Goal: Complete application form

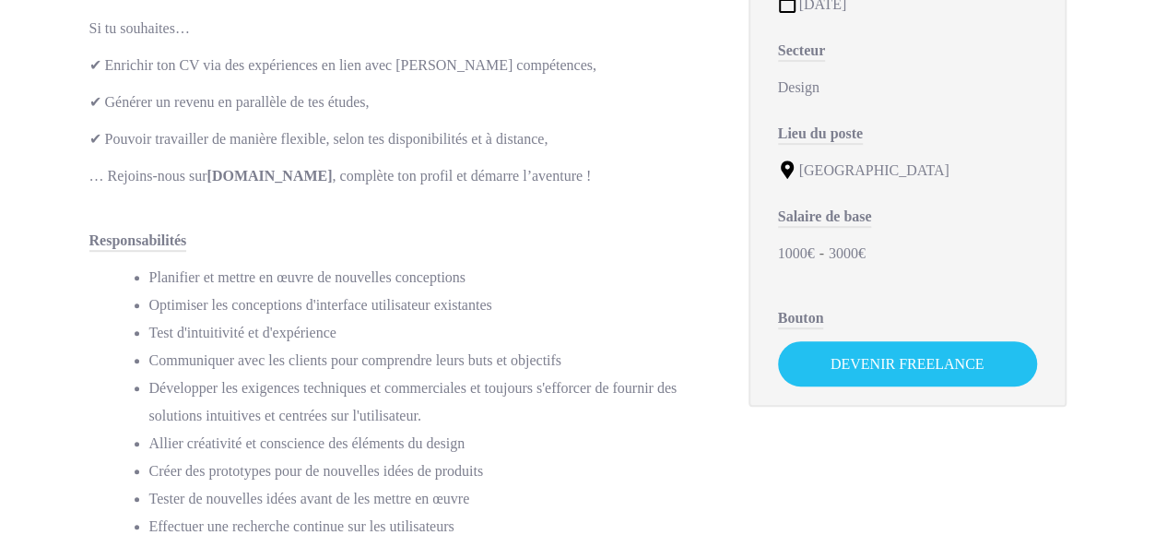
scroll to position [420, 0]
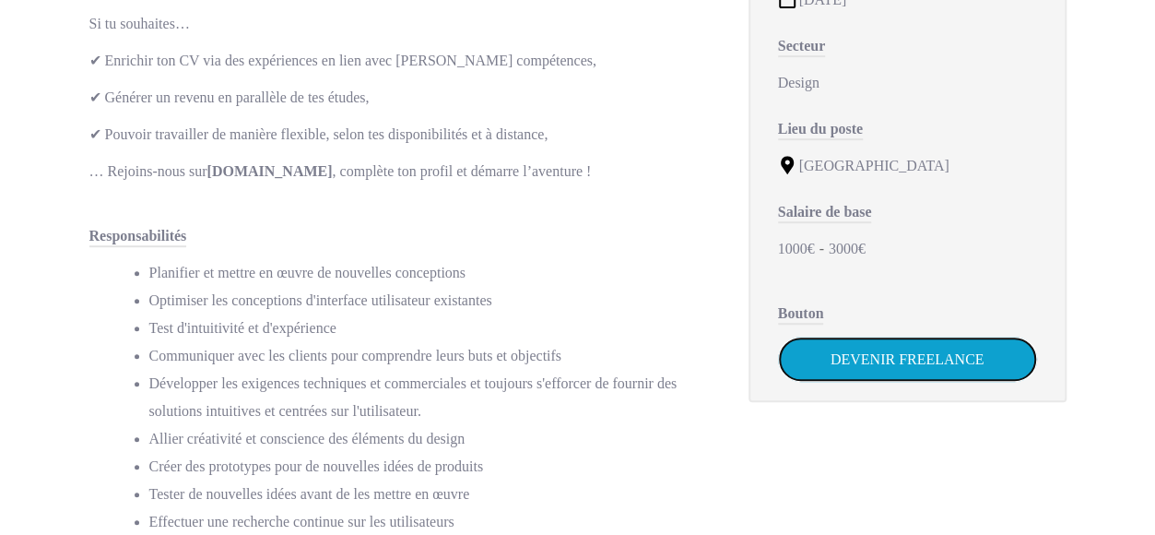
click at [892, 374] on link "Devenir Freelance" at bounding box center [907, 358] width 259 height 45
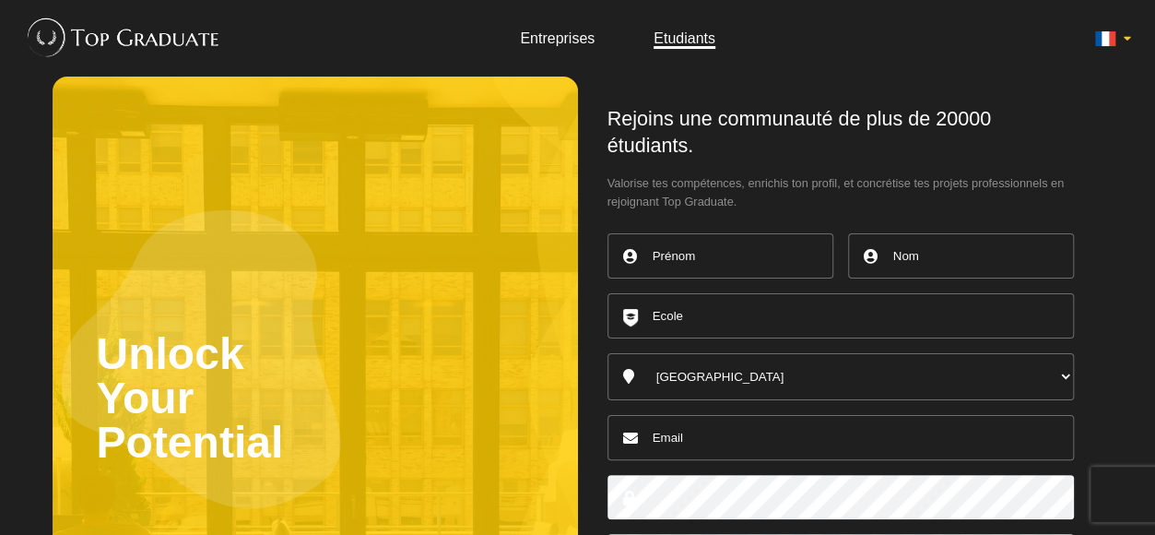
click at [706, 268] on input "text" at bounding box center [720, 255] width 226 height 45
type input "[PERSON_NAME]"
click at [953, 252] on input "text" at bounding box center [961, 255] width 226 height 45
type input "PETRE"
click at [724, 178] on span "Valorise tes compétences, enrichis ton profil, et concrétise tes projets profes…" at bounding box center [840, 192] width 466 height 37
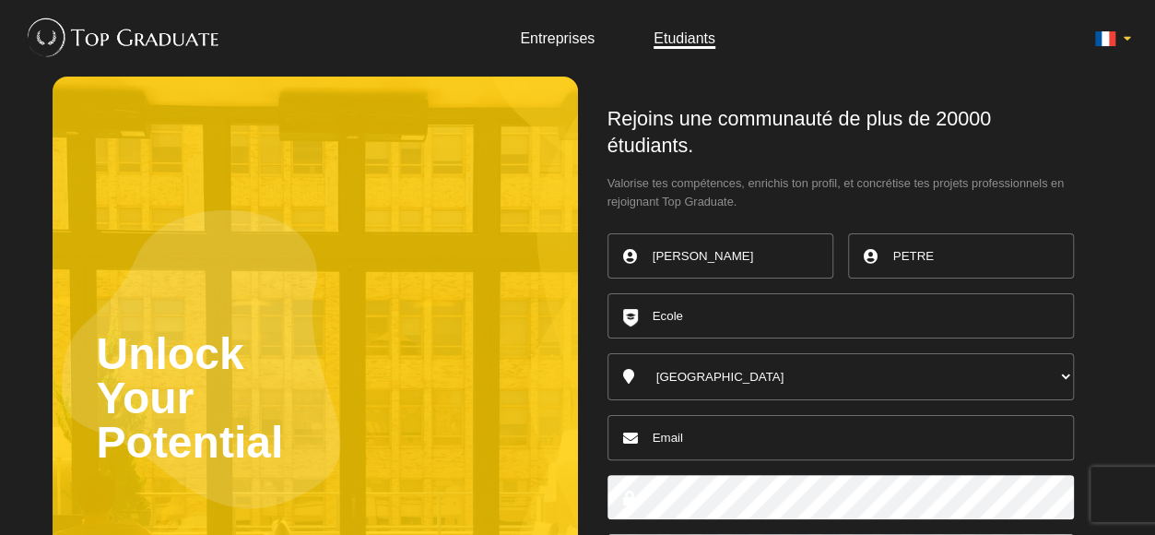
click at [702, 305] on input "text" at bounding box center [840, 315] width 466 height 45
click at [750, 193] on span "Valorise tes compétences, enrichis ton profil, et concrétise tes projets profes…" at bounding box center [840, 192] width 466 height 37
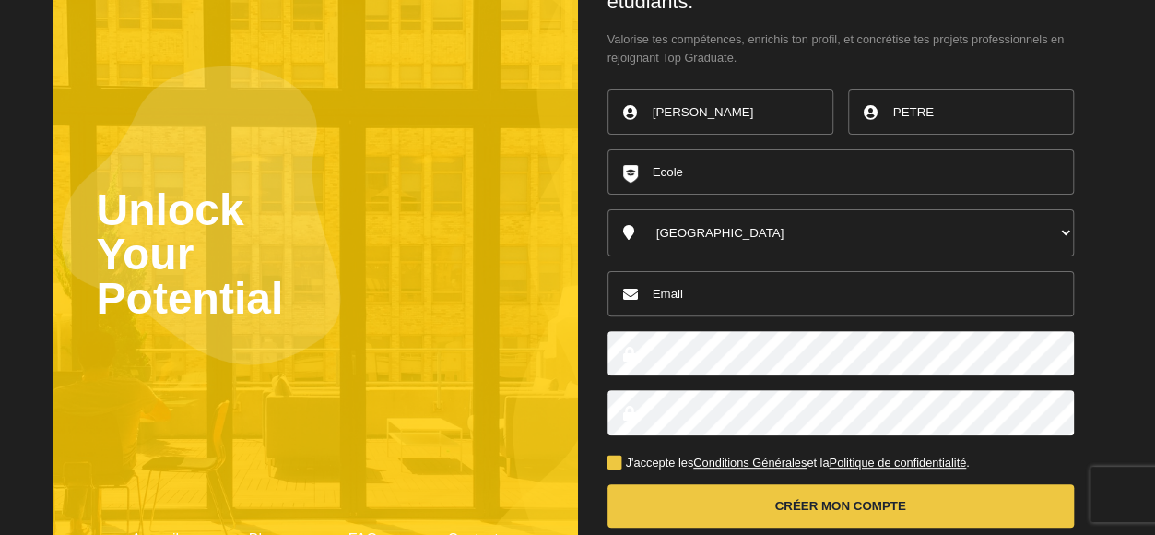
scroll to position [147, 0]
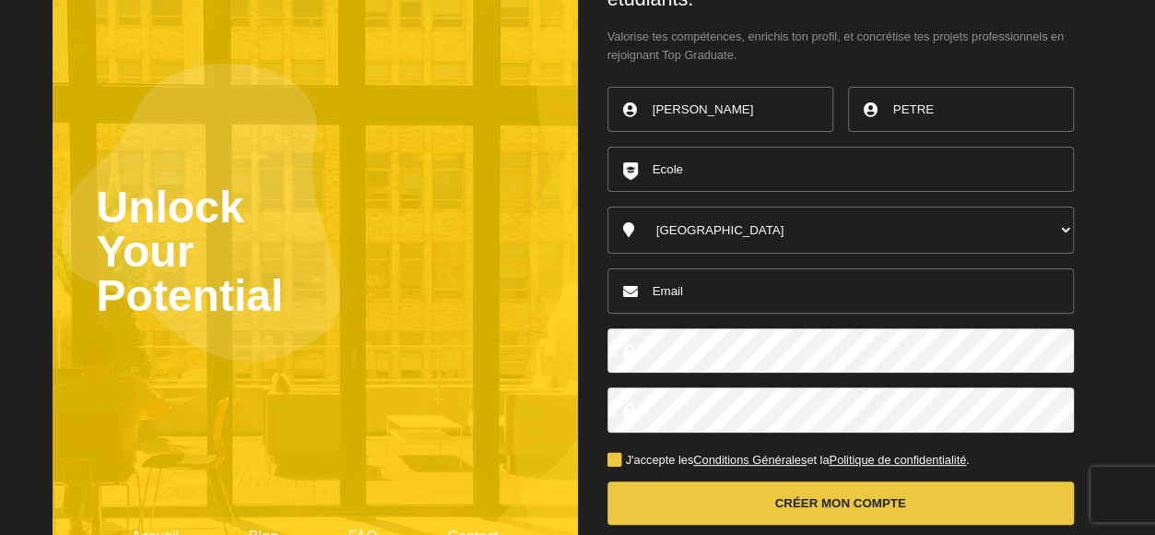
click at [726, 294] on input "email" at bounding box center [840, 290] width 466 height 45
type input "[EMAIL_ADDRESS][DOMAIN_NAME]"
click at [525, 410] on main "Unlock Your Potential Accueil Blog FAQ Contact Rejoins une communauté de plus d…" at bounding box center [578, 259] width 1051 height 658
click at [392, 326] on main "Unlock Your Potential Accueil Blog FAQ Contact Rejoins une communauté de plus d…" at bounding box center [578, 259] width 1051 height 658
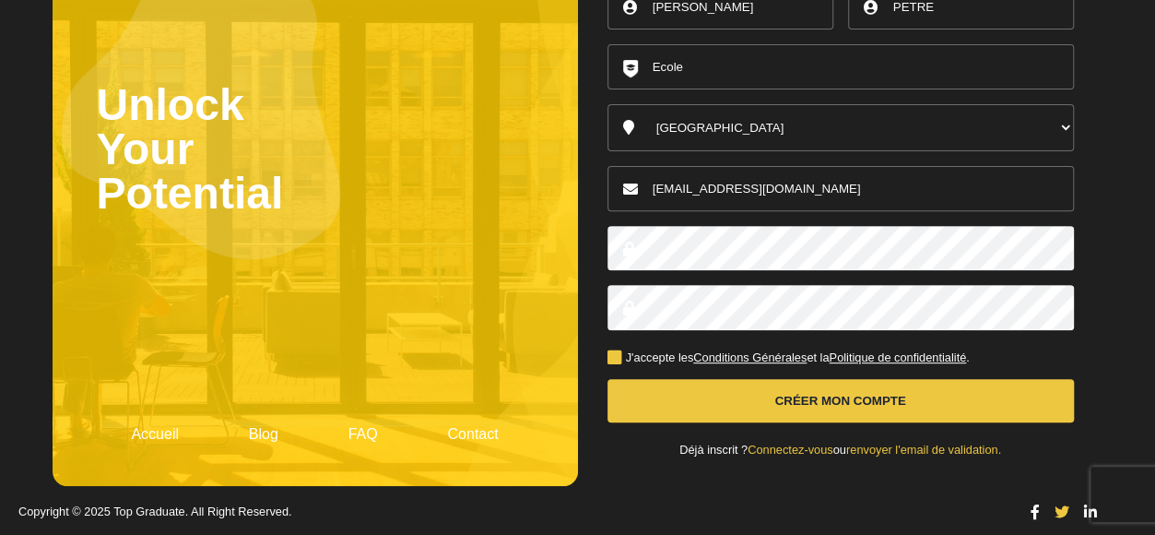
click at [610, 353] on label "J'accepte les Conditions Générales et la Politique de confidentialité ." at bounding box center [788, 358] width 362 height 12
click at [0, 0] on input "J'accepte les Conditions Générales et la Politique de confidentialité ." at bounding box center [0, 0] width 0 height 0
click at [684, 399] on button "Créer mon compte" at bounding box center [840, 400] width 466 height 43
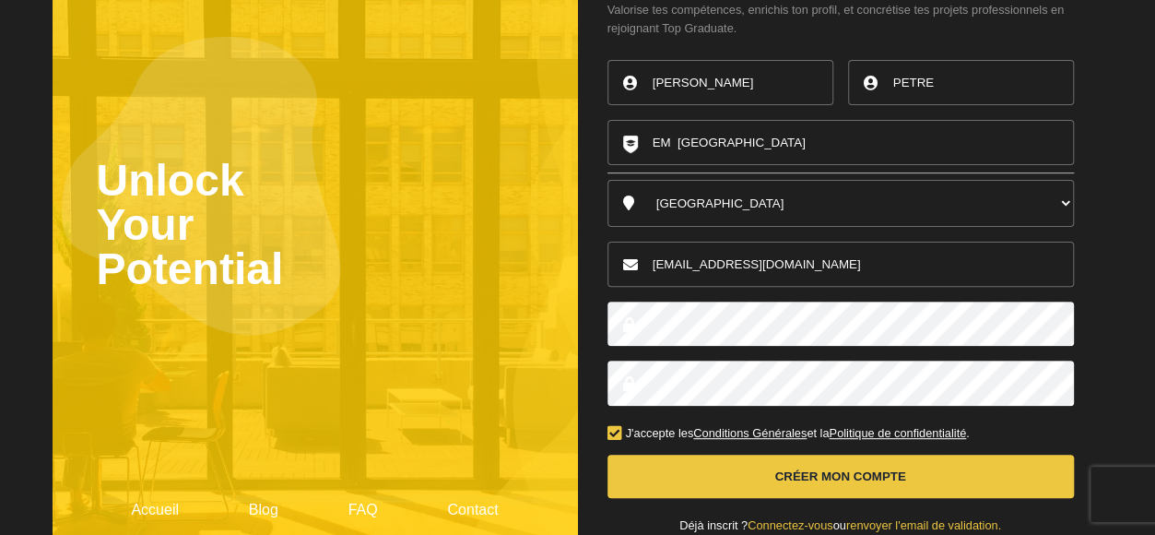
type input "[PERSON_NAME][GEOGRAPHIC_DATA]"
click at [1095, 159] on div "Rejoins une communauté de plus de 20000 étudiants. Valorise tes compétences, en…" at bounding box center [840, 232] width 525 height 658
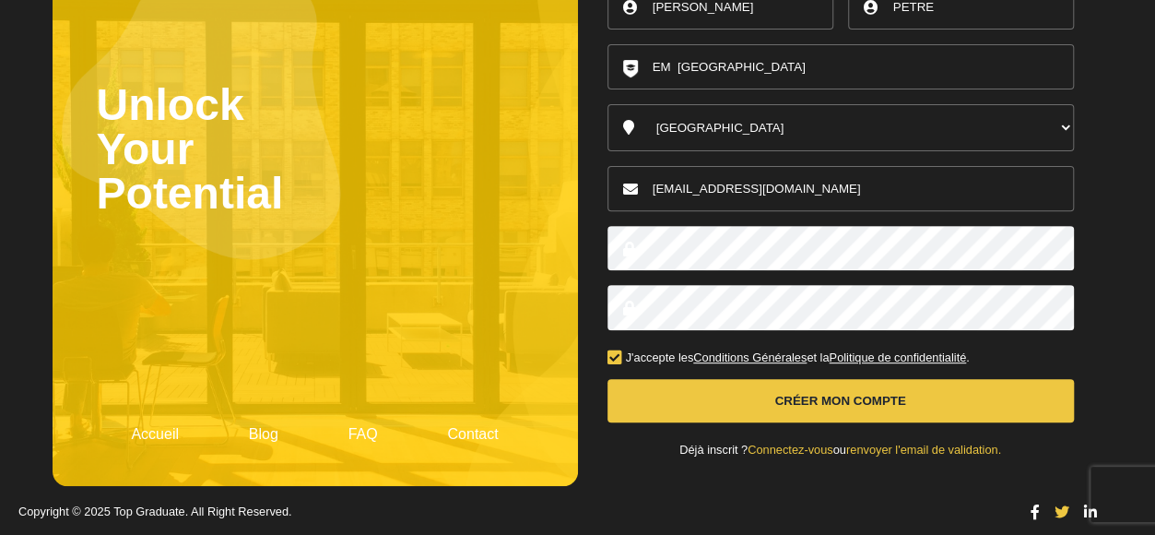
click at [843, 392] on button "Créer mon compte" at bounding box center [840, 400] width 466 height 43
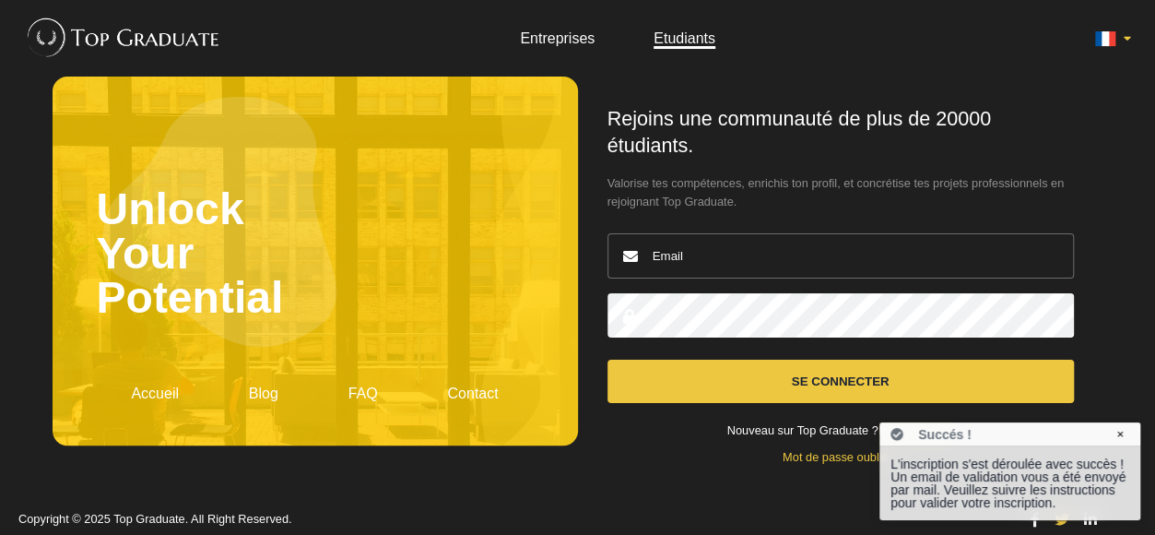
type input "hello@louispetre.fr"
click at [861, 382] on button "Se connecter" at bounding box center [840, 380] width 466 height 43
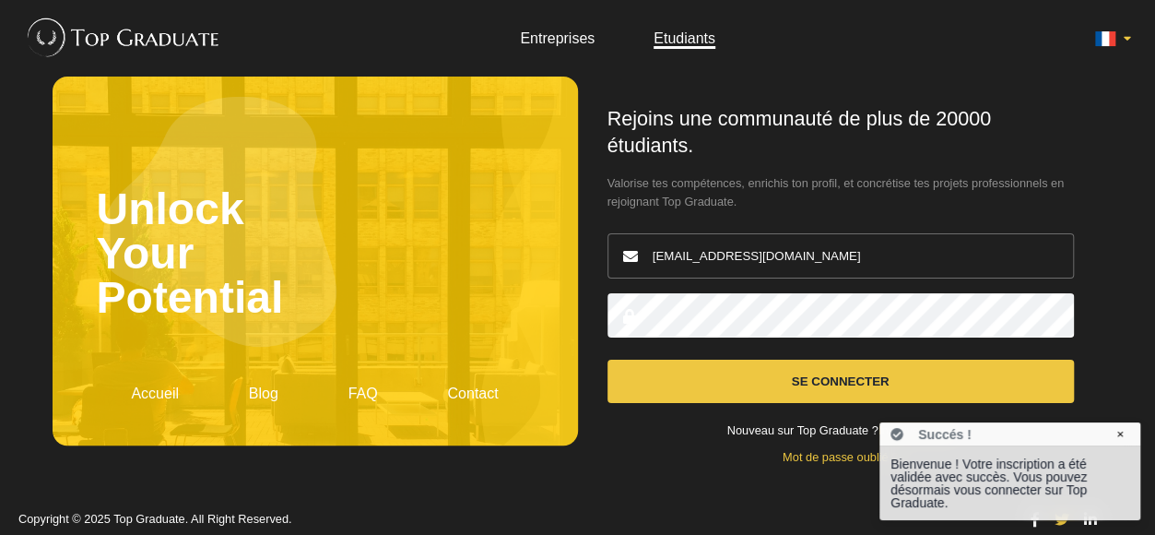
click at [805, 381] on button "Se connecter" at bounding box center [840, 380] width 466 height 43
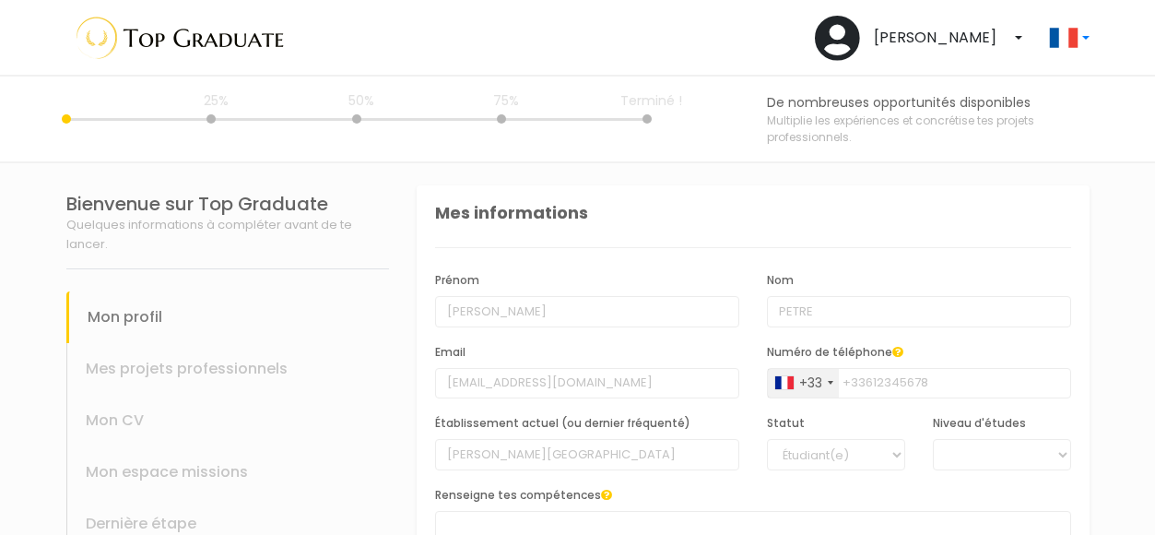
select select
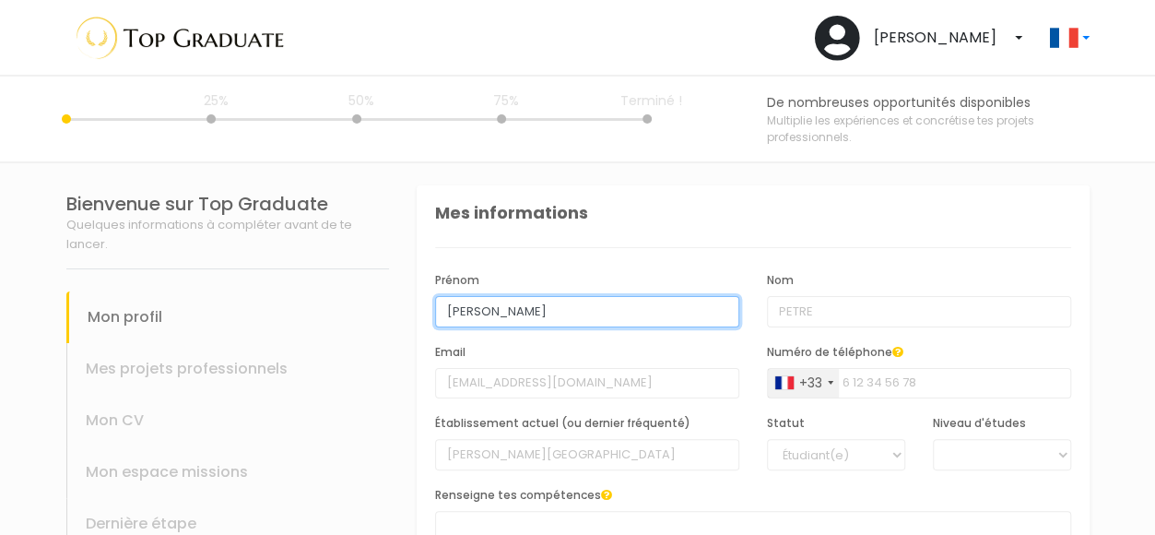
click at [528, 316] on input "[PERSON_NAME]" at bounding box center [587, 311] width 304 height 31
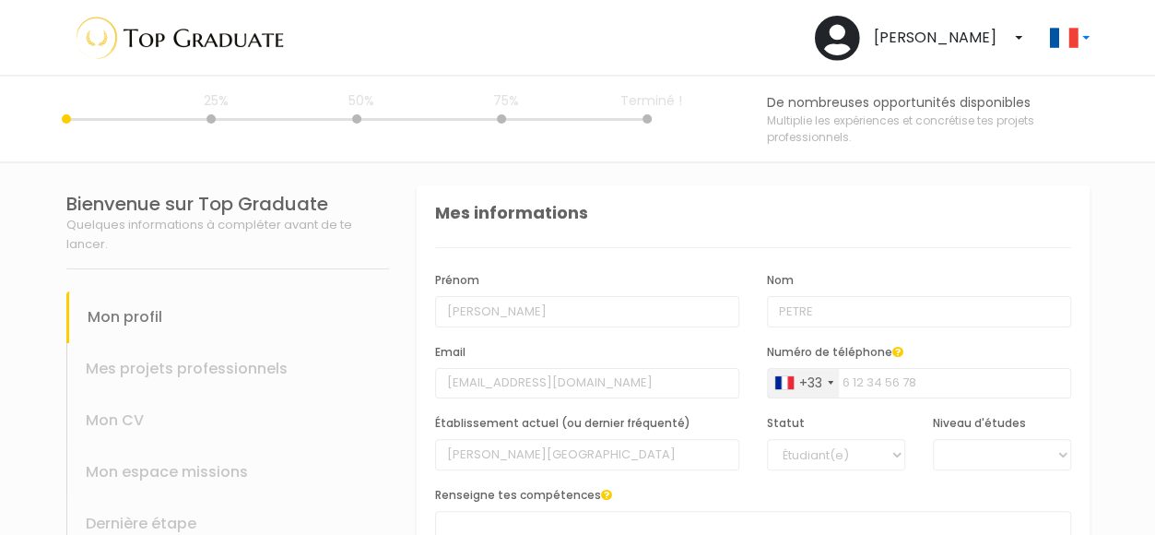
click at [570, 256] on div "Prénom [PERSON_NAME] Nom [PERSON_NAME] Email [EMAIL_ADDRESS][DOMAIN_NAME] Numér…" at bounding box center [753, 413] width 636 height 330
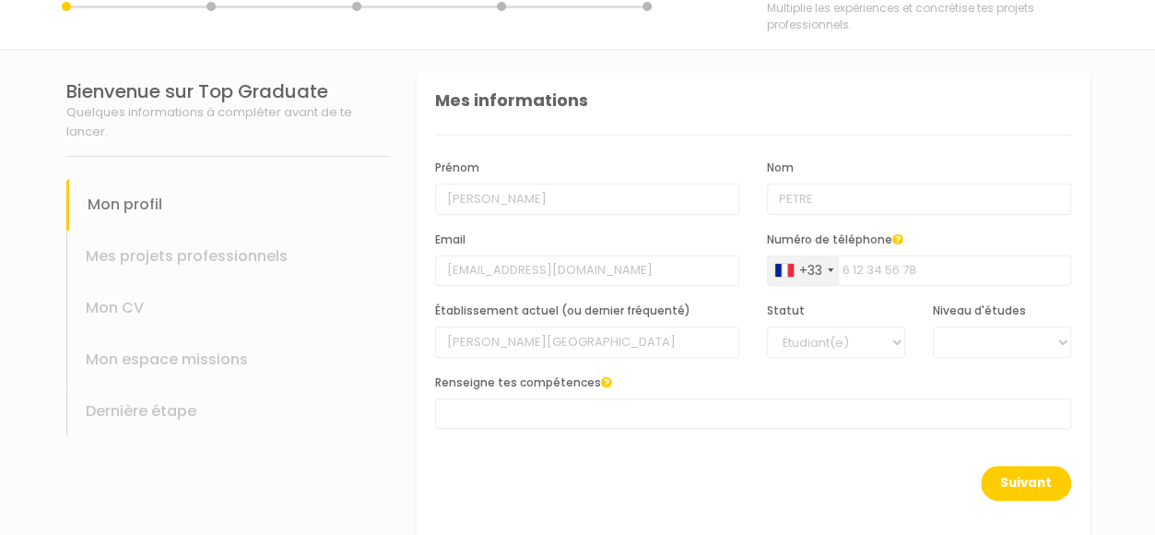
scroll to position [120, 0]
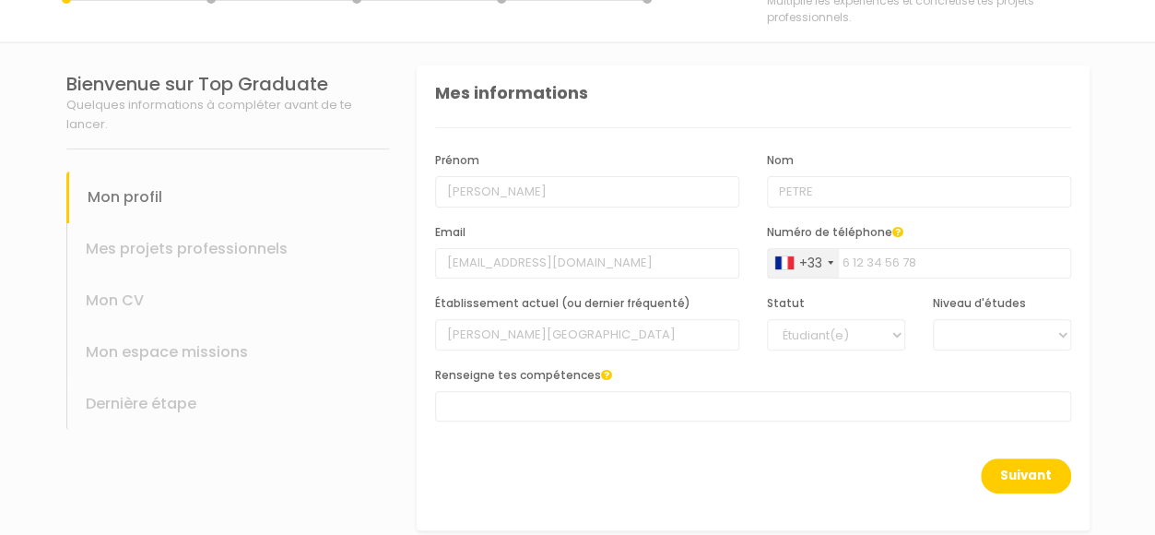
click at [582, 402] on span at bounding box center [753, 406] width 636 height 30
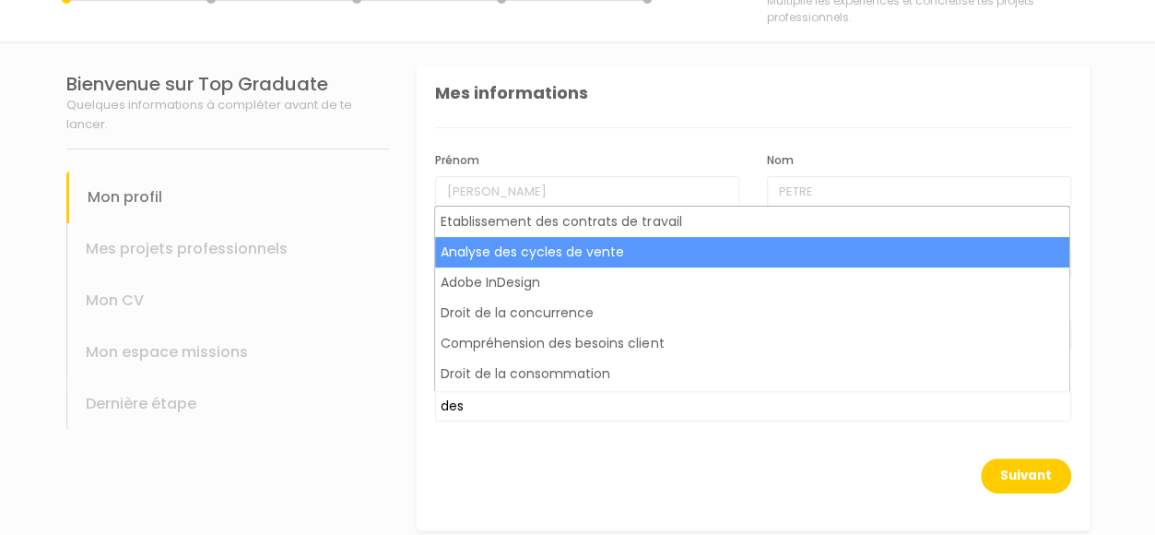
scroll to position [0, 0]
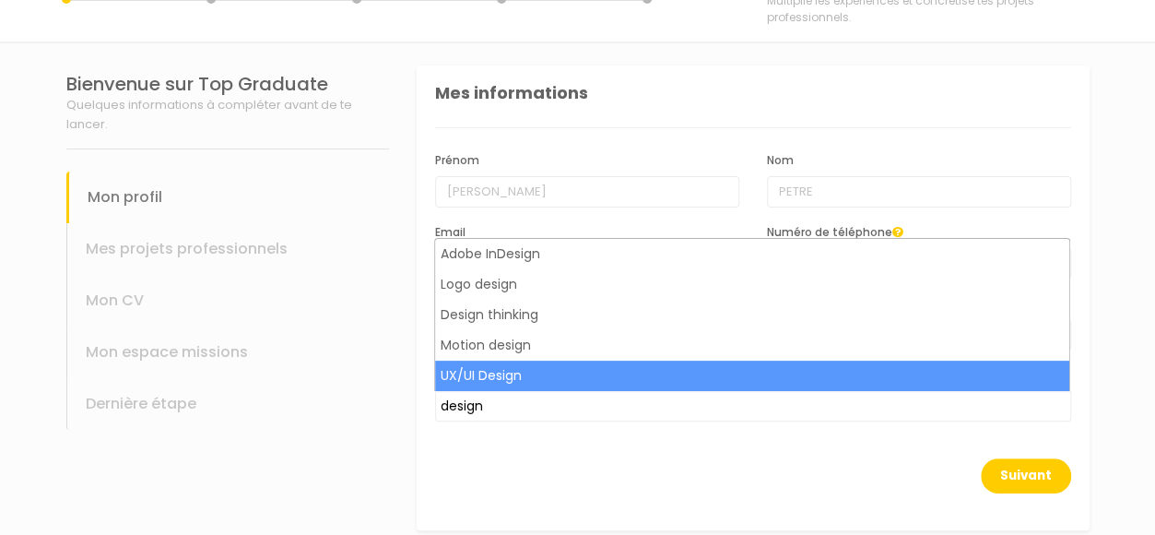
type input "design"
select select "63"
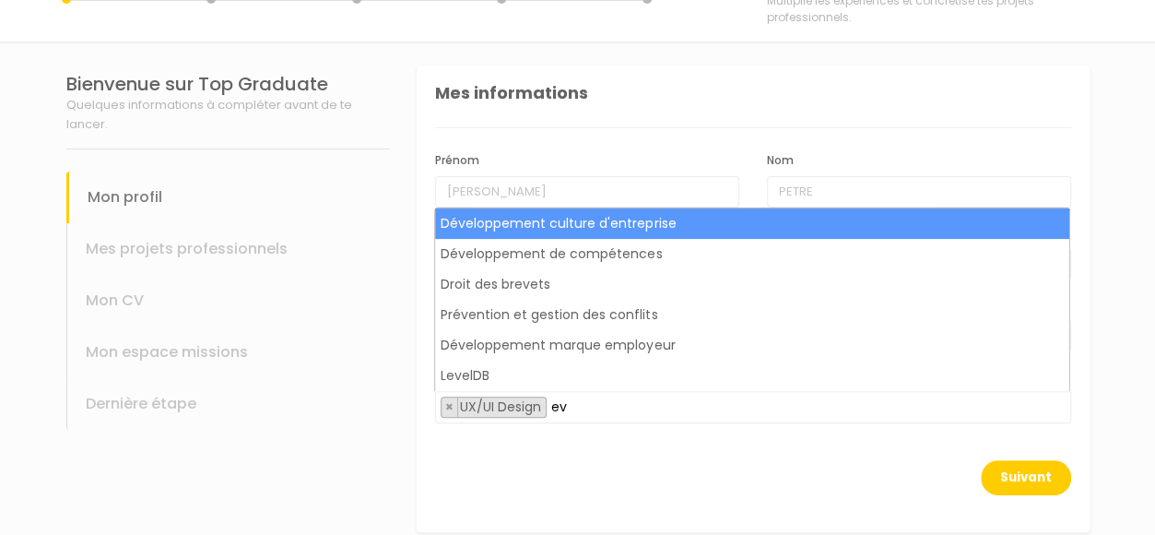
type input "e"
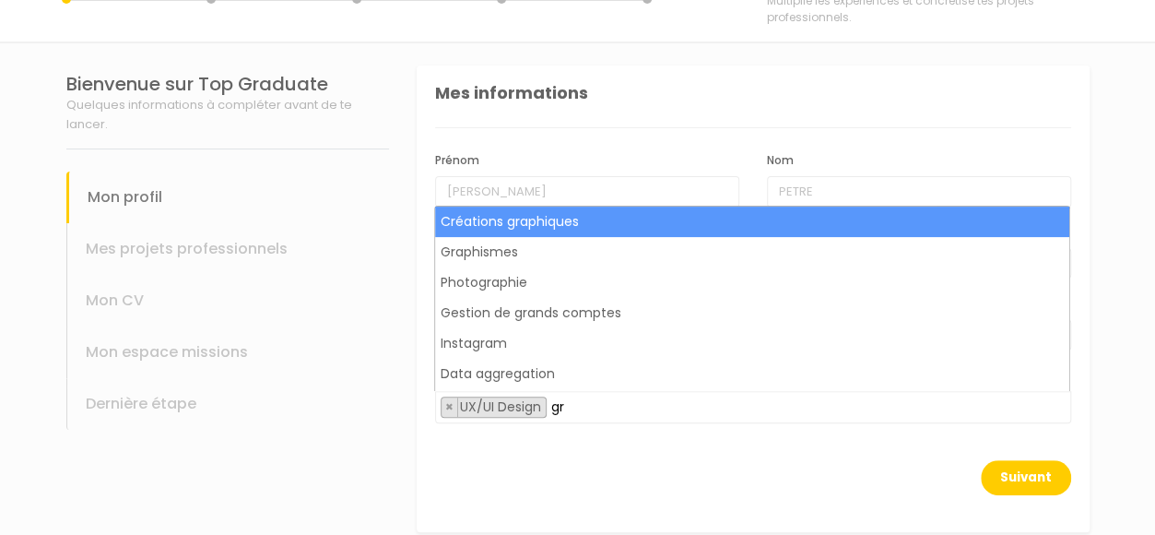
type input "g"
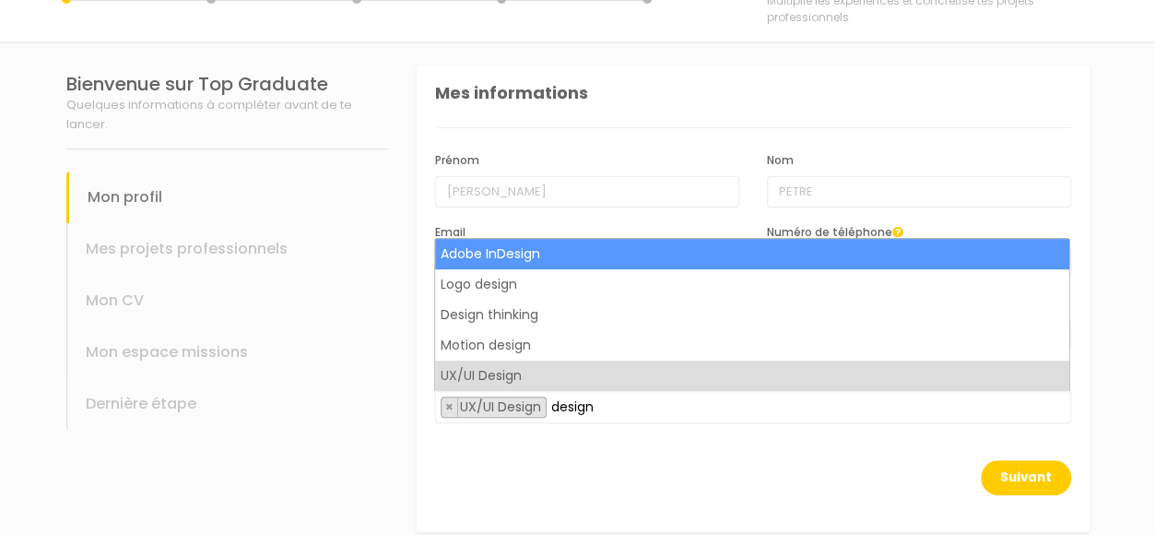
type input "design"
select select "34"
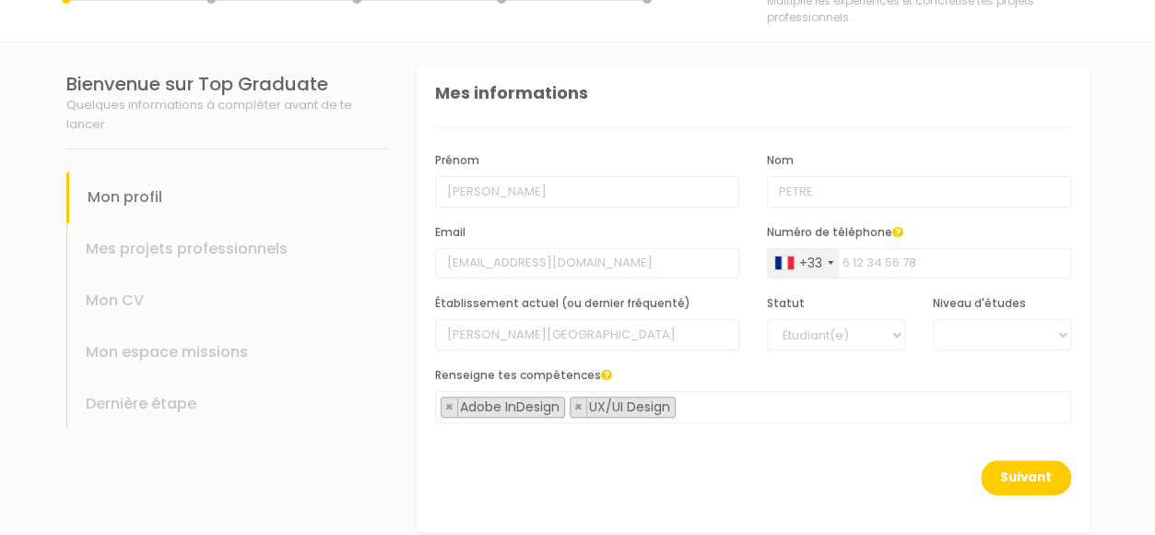
click at [682, 456] on div "Prénom [PERSON_NAME] Nom [PERSON_NAME] Email [EMAIL_ADDRESS][DOMAIN_NAME] Numér…" at bounding box center [753, 294] width 636 height 332
click at [712, 410] on span "× Adobe InDesign × UX/UI Design" at bounding box center [753, 407] width 636 height 32
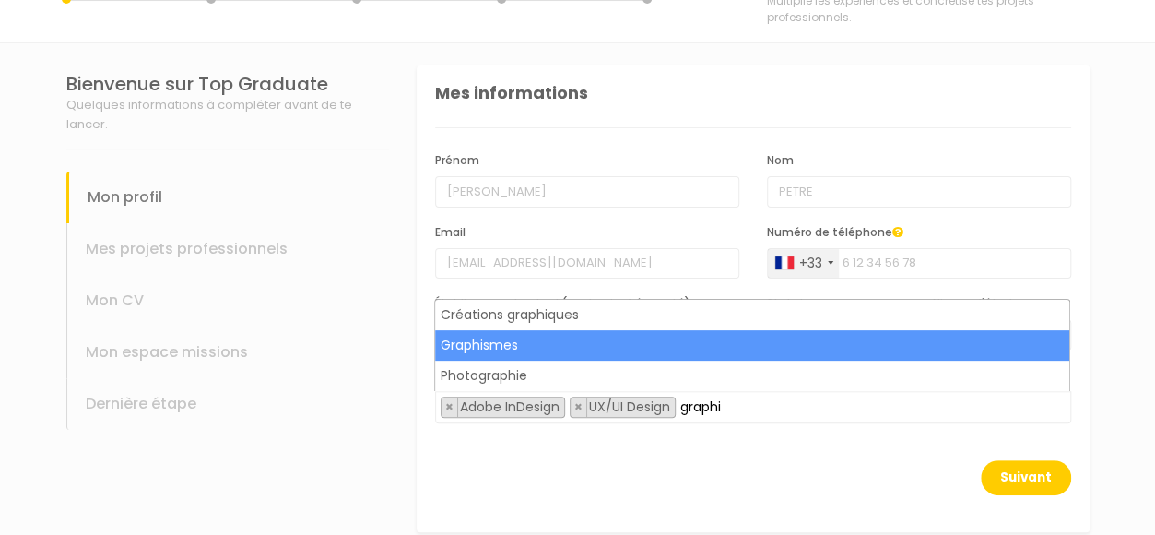
type input "graphi"
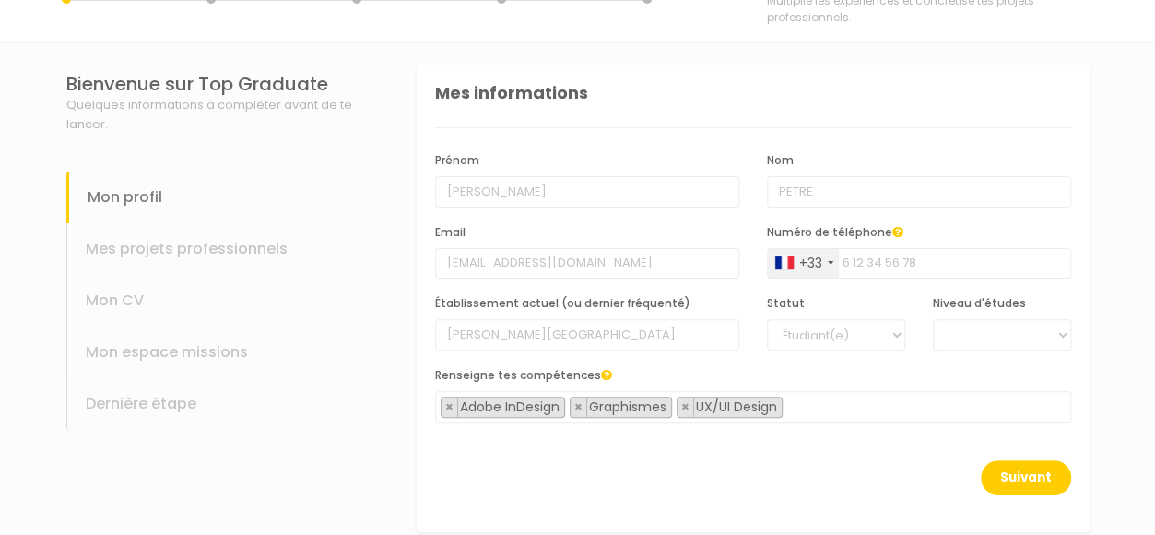
click at [675, 476] on div "Suivant" at bounding box center [753, 488] width 636 height 57
click at [579, 407] on span "×" at bounding box center [578, 406] width 8 height 18
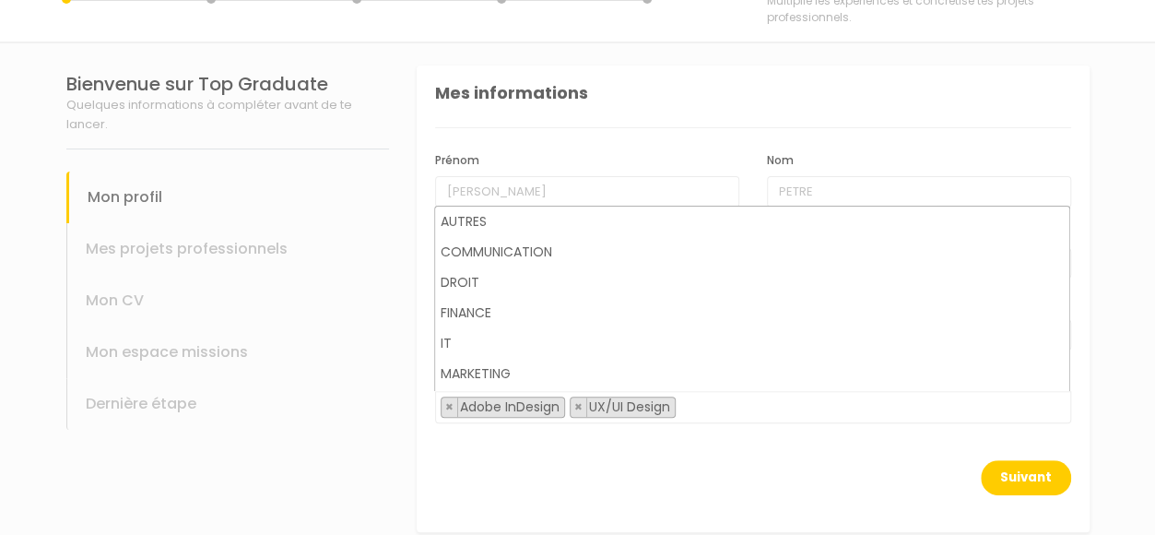
scroll to position [1064, 0]
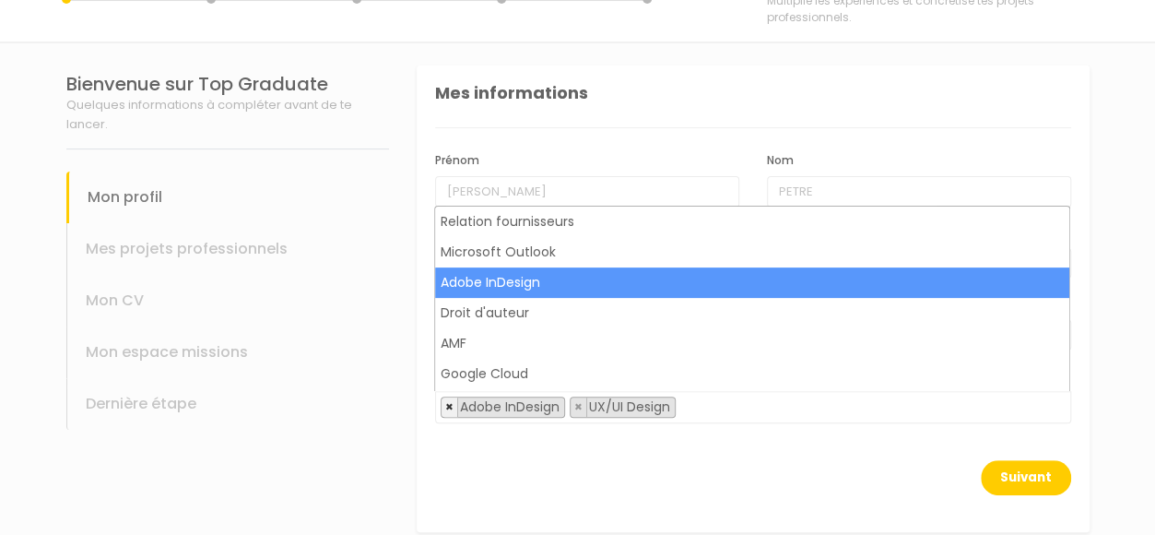
click at [442, 407] on button "×" at bounding box center [449, 406] width 17 height 19
select select "63"
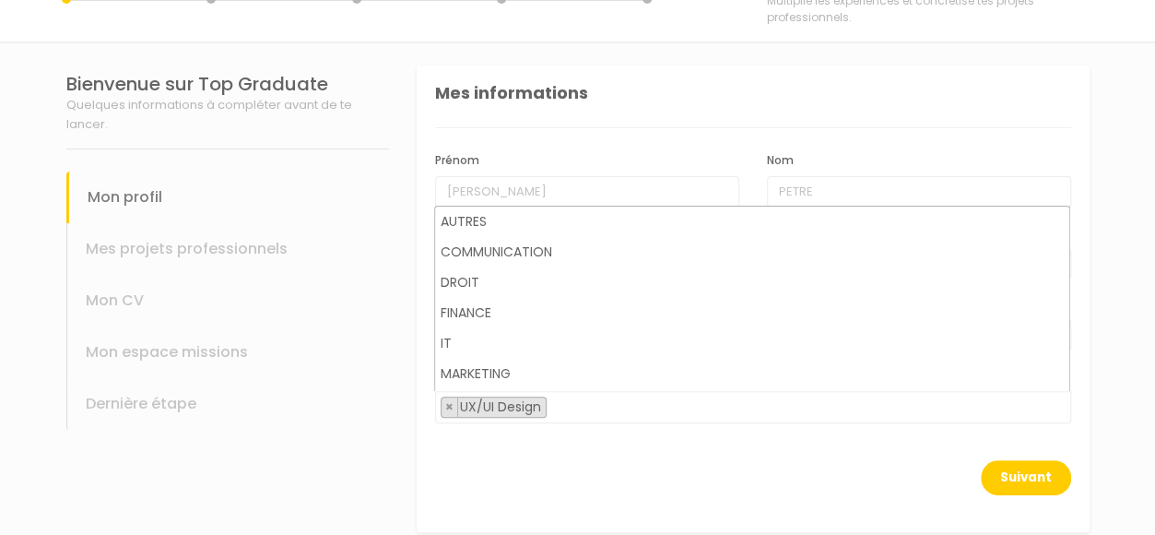
scroll to position [8637, 0]
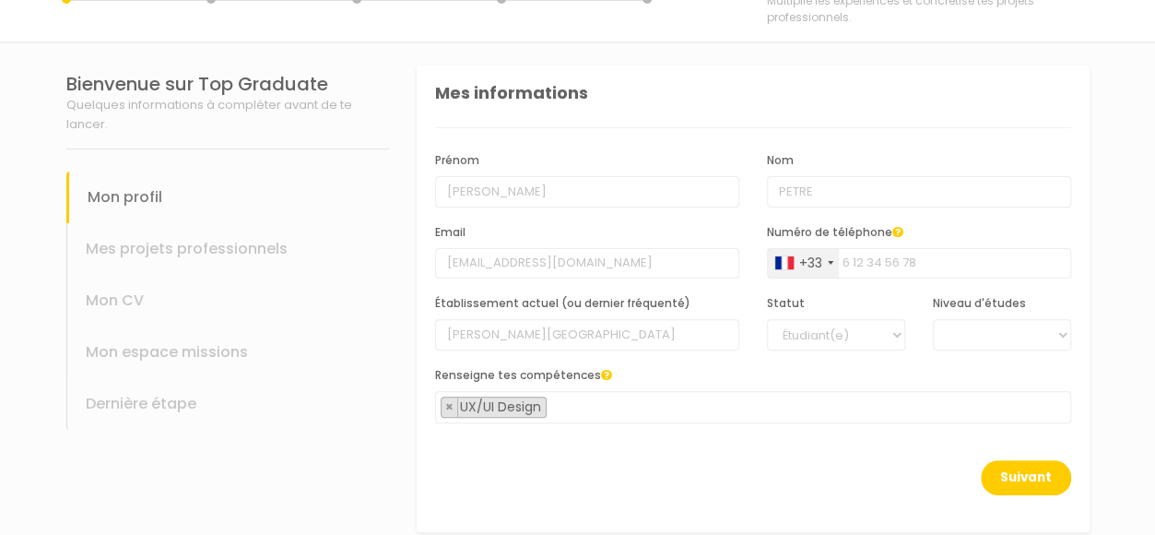
click at [509, 464] on div "Suivant" at bounding box center [753, 488] width 636 height 57
click at [595, 394] on span "× UX/UI Design" at bounding box center [753, 407] width 636 height 32
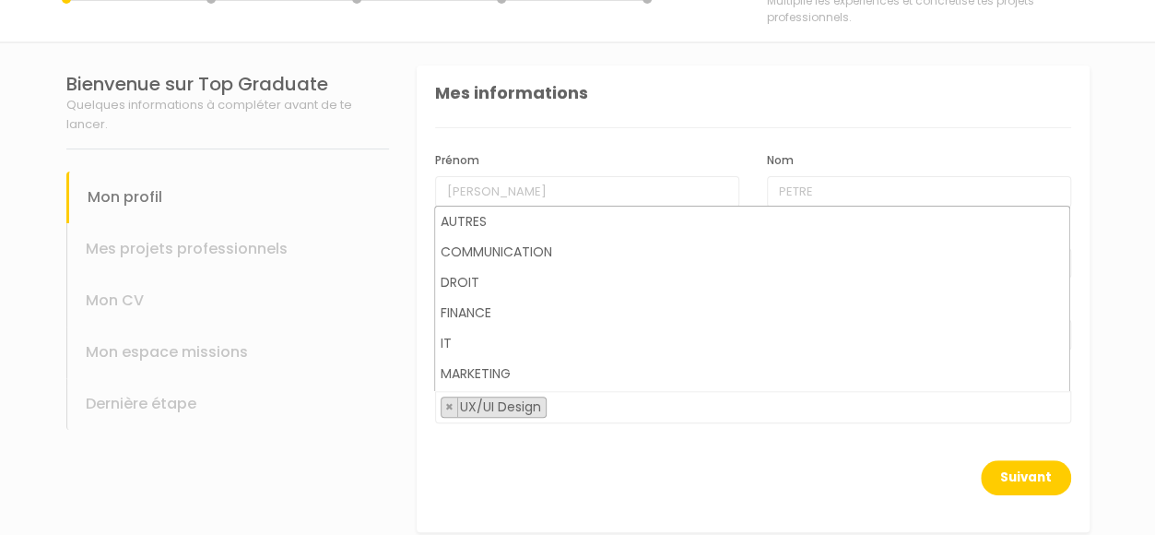
scroll to position [8667, 0]
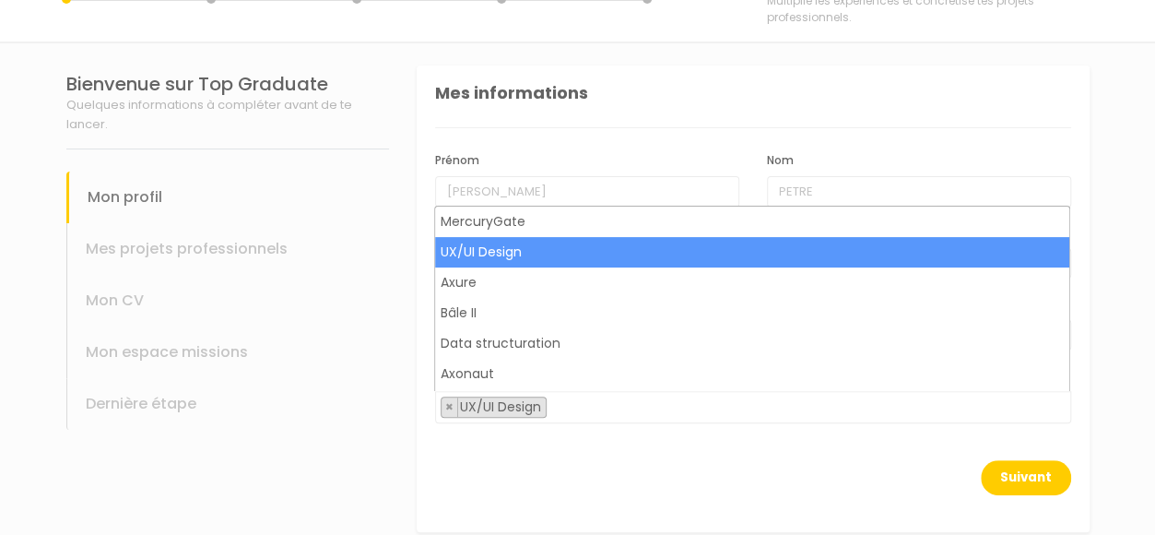
click at [570, 443] on div "Prénom [PERSON_NAME] Nom [PERSON_NAME] Email [EMAIL_ADDRESS][DOMAIN_NAME] Numér…" at bounding box center [753, 294] width 636 height 332
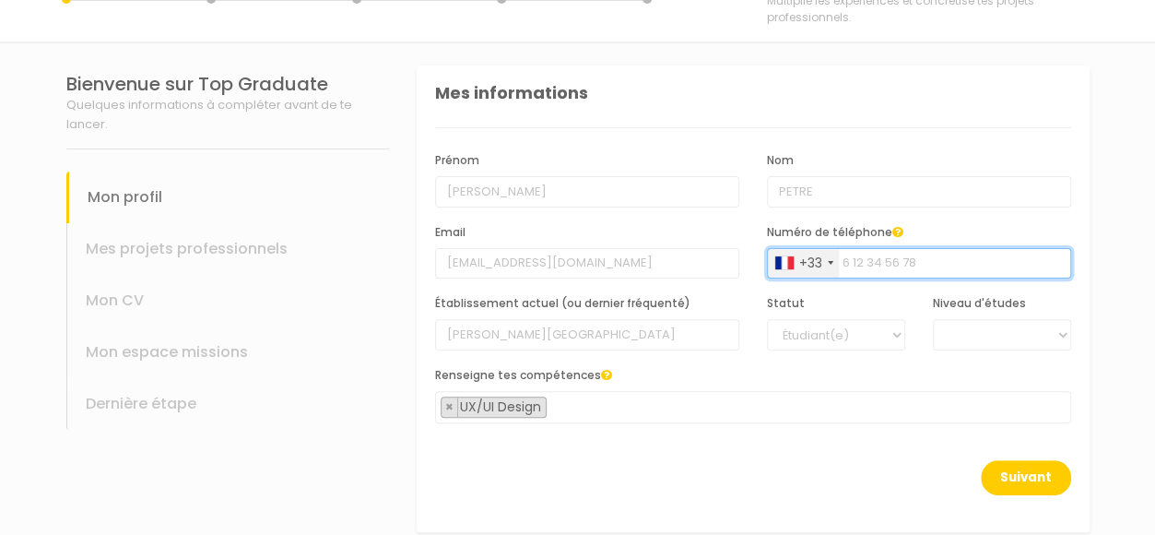
click at [889, 275] on input "Numéro de téléphone" at bounding box center [919, 263] width 304 height 31
type input "6"
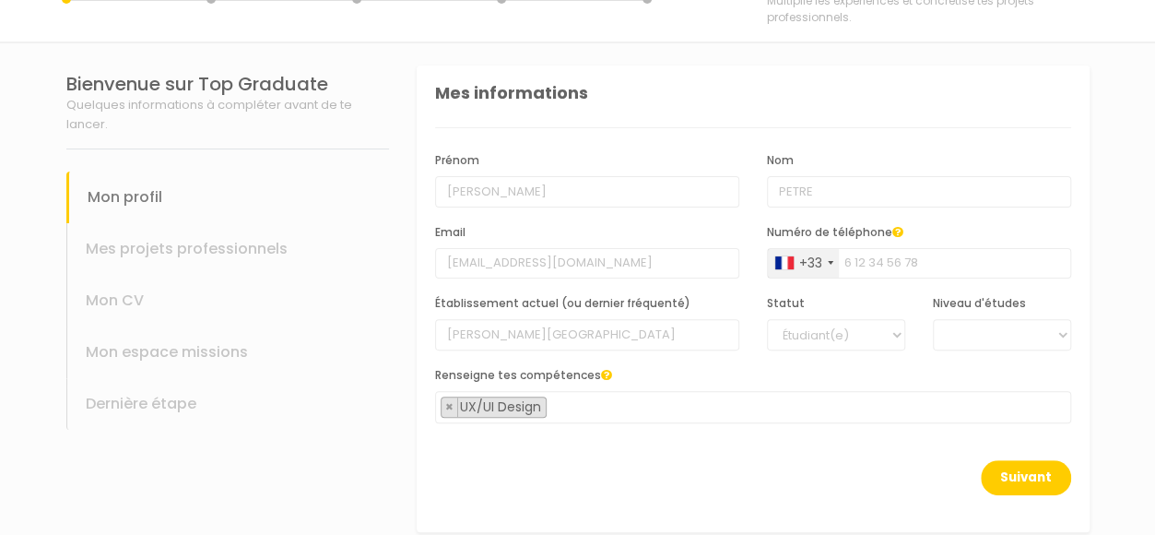
click at [846, 476] on div "Suivant" at bounding box center [753, 488] width 636 height 57
click at [987, 335] on select "BAC +6 BAC +5 BAC +4 BAC +3 BAC +2 BAC +1" at bounding box center [1002, 334] width 138 height 31
select select "4"
click at [933, 319] on select "BAC +6 BAC +5 BAC +4 BAC +3 BAC +2 BAC +1" at bounding box center [1002, 334] width 138 height 31
click at [863, 495] on div "Suivant" at bounding box center [753, 488] width 636 height 57
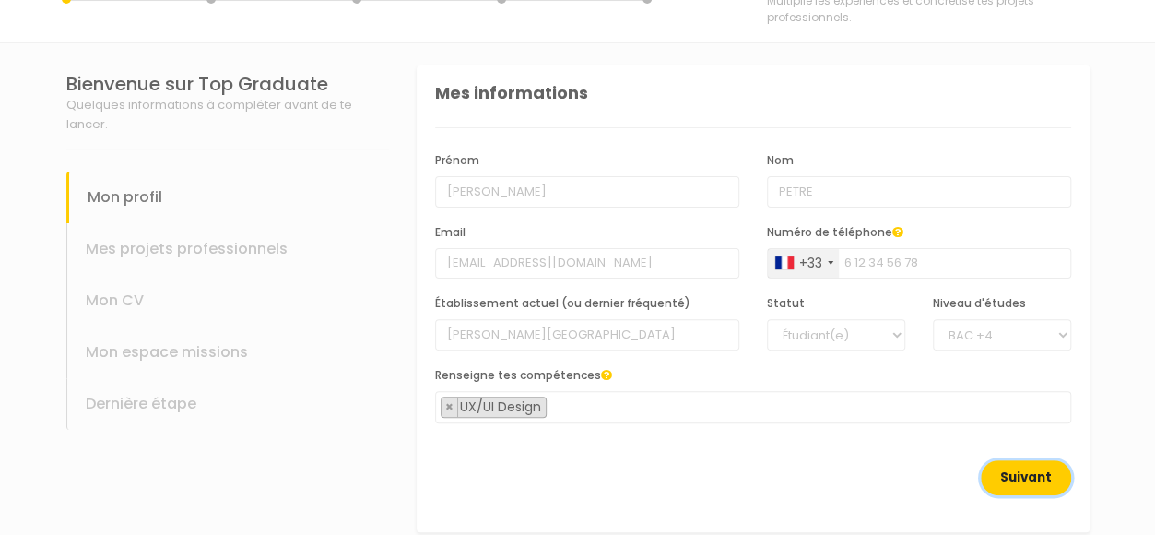
click at [1018, 470] on button "Suivant" at bounding box center [1026, 477] width 90 height 35
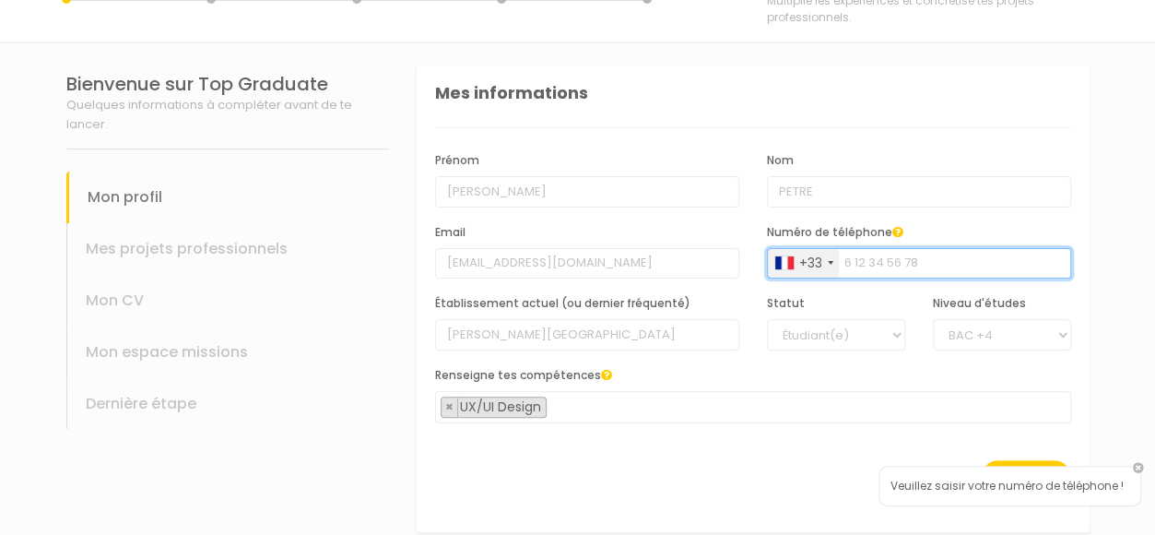
click at [955, 249] on input "Numéro de téléphone" at bounding box center [919, 263] width 304 height 31
type input "659865596"
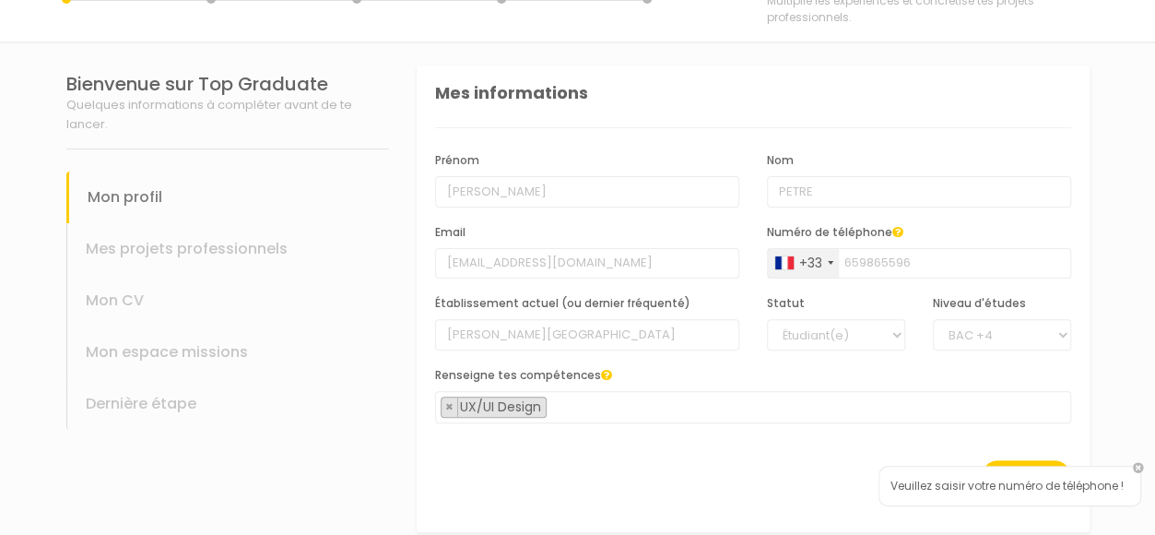
click at [867, 525] on div "Mes informations Prénom Louis Nom [PERSON_NAME] Email [EMAIL_ADDRESS][DOMAIN_NA…" at bounding box center [753, 298] width 673 height 466
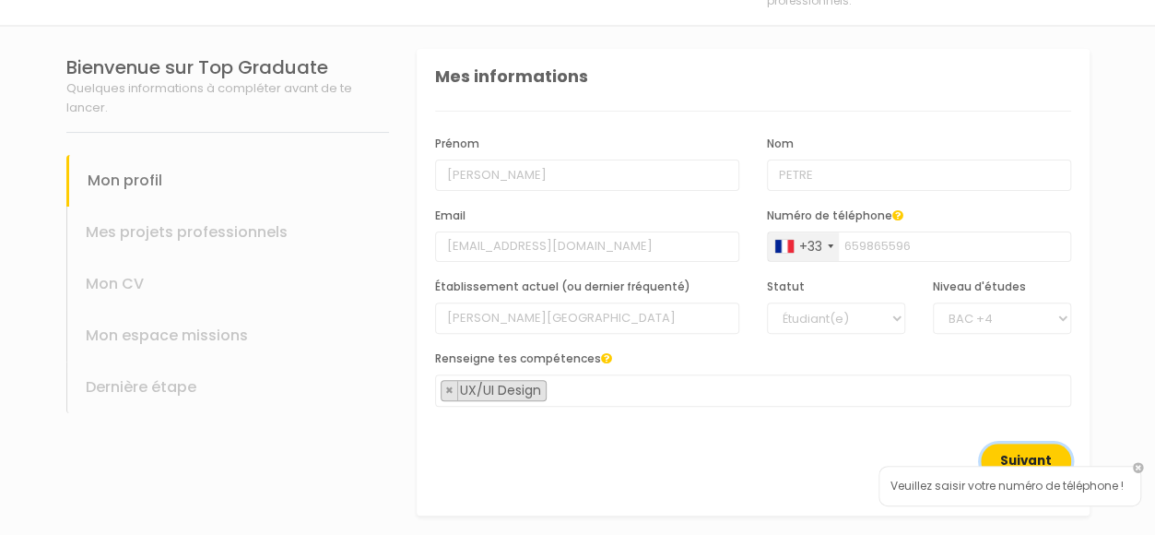
click at [1028, 443] on button "Suivant" at bounding box center [1026, 460] width 90 height 35
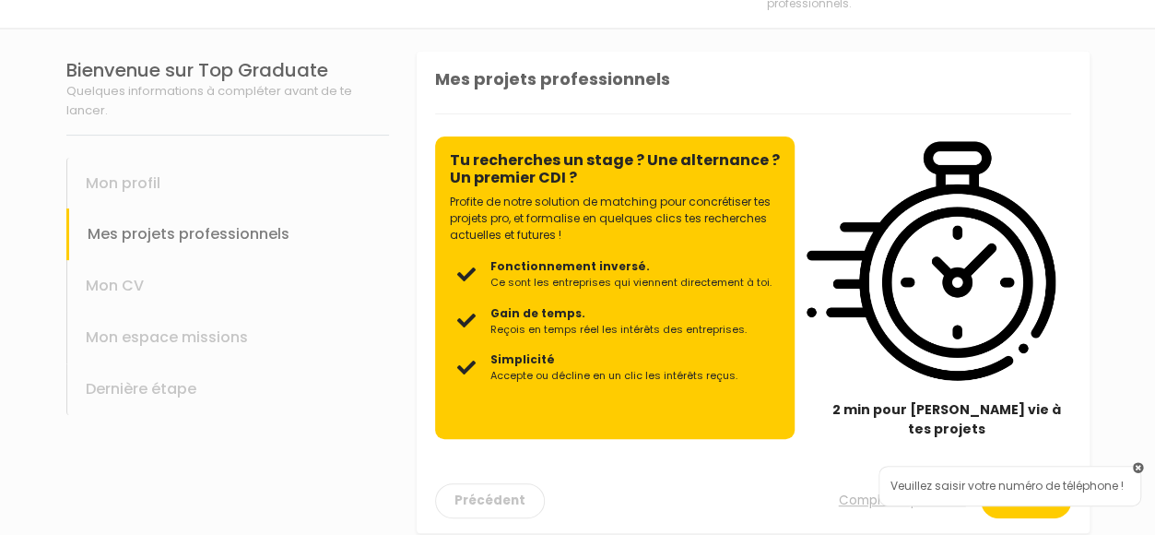
click at [1137, 465] on link at bounding box center [1138, 468] width 11 height 11
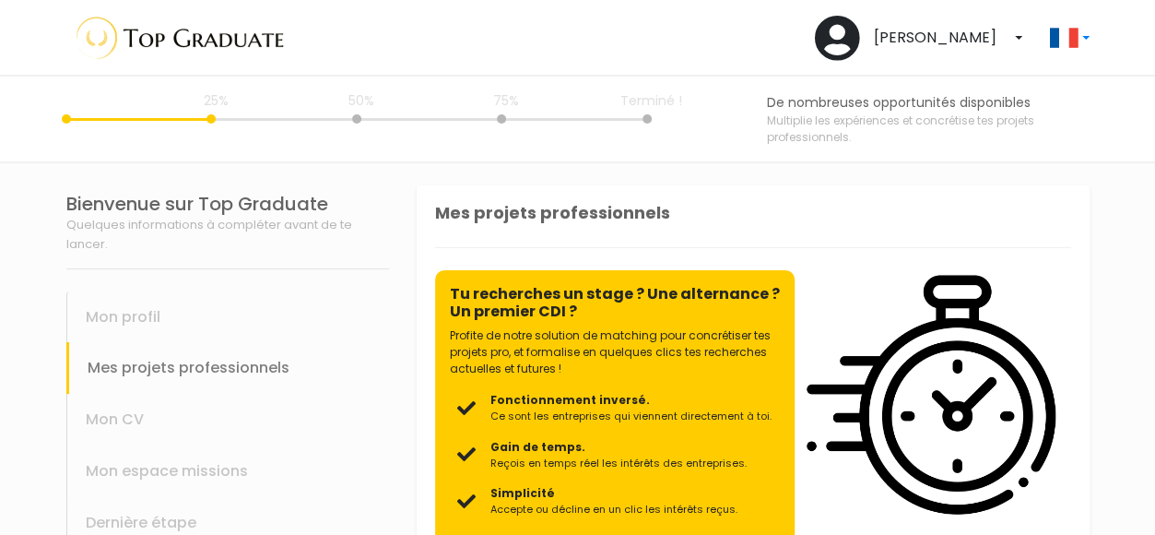
scroll to position [134, 0]
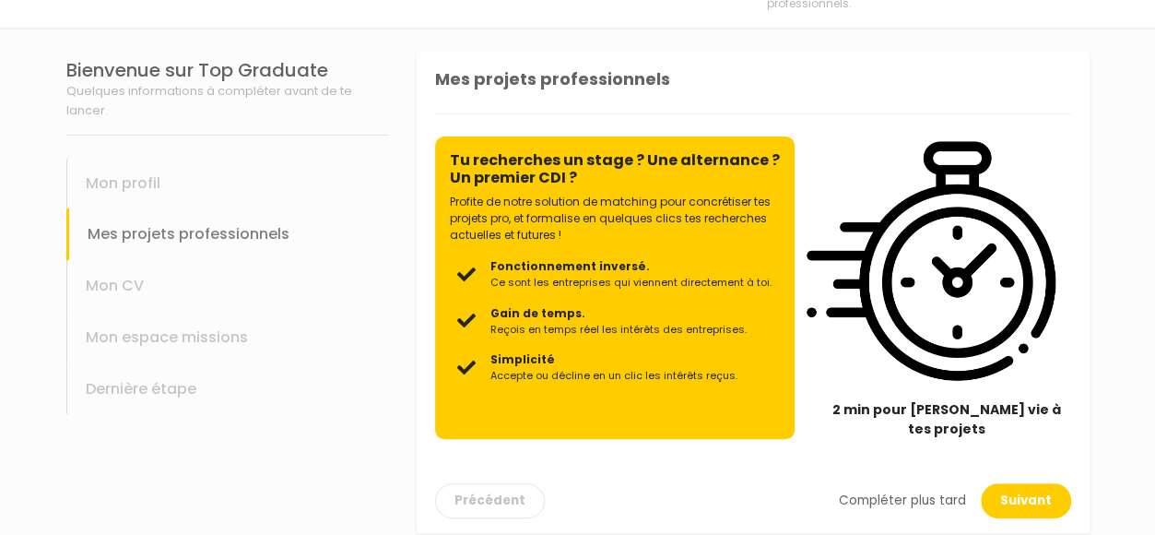
click at [944, 491] on link "Compléter plus tard" at bounding box center [902, 500] width 127 height 18
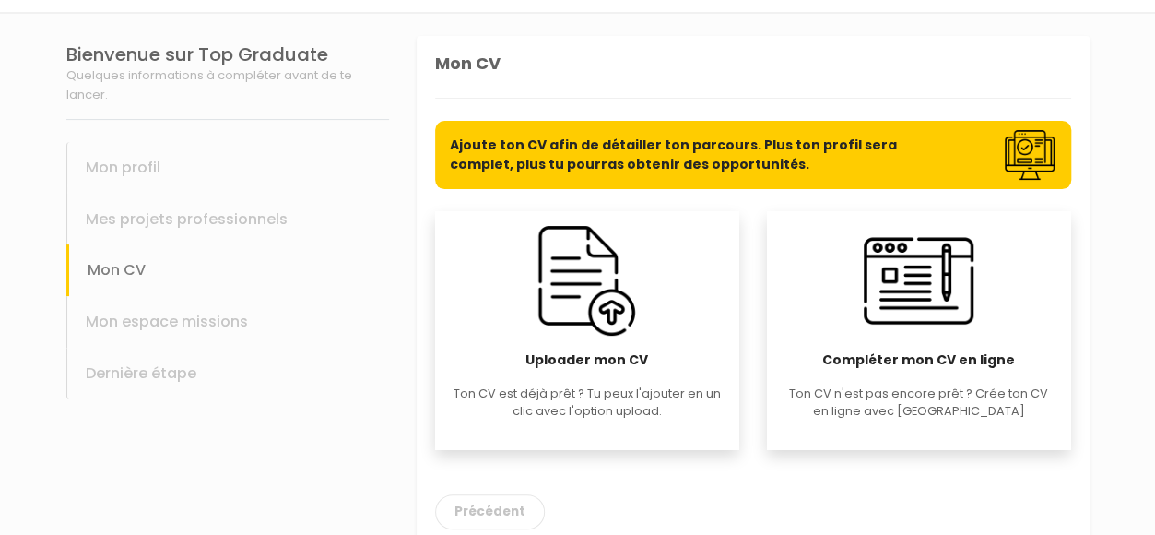
scroll to position [154, 0]
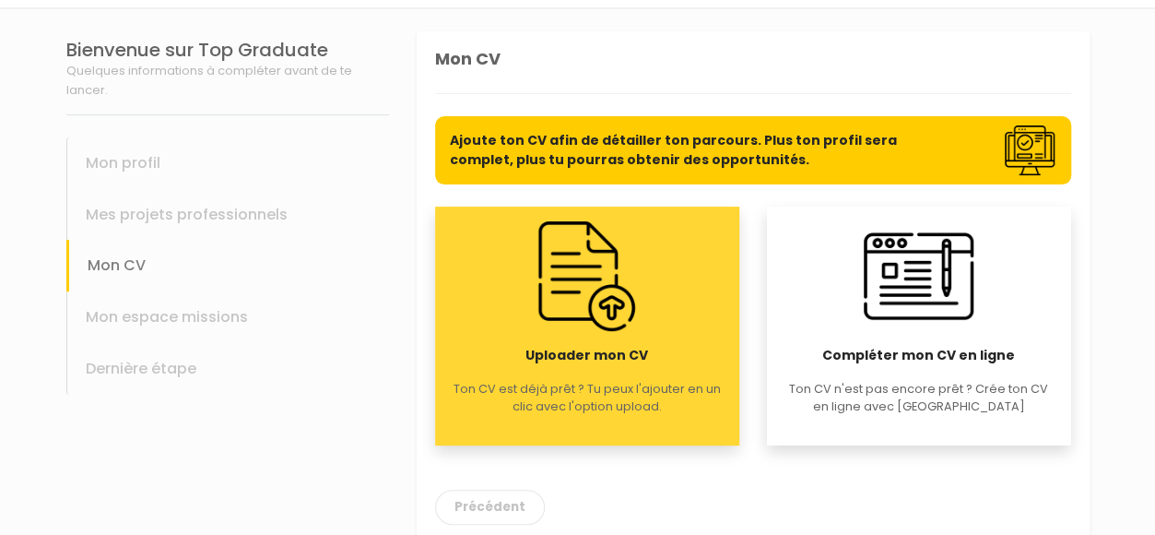
click at [629, 335] on div "Uploader mon CV Ton CV est déjà prêt ? Tu peux l'ajouter en un clic avec l'opti…" at bounding box center [587, 325] width 304 height 239
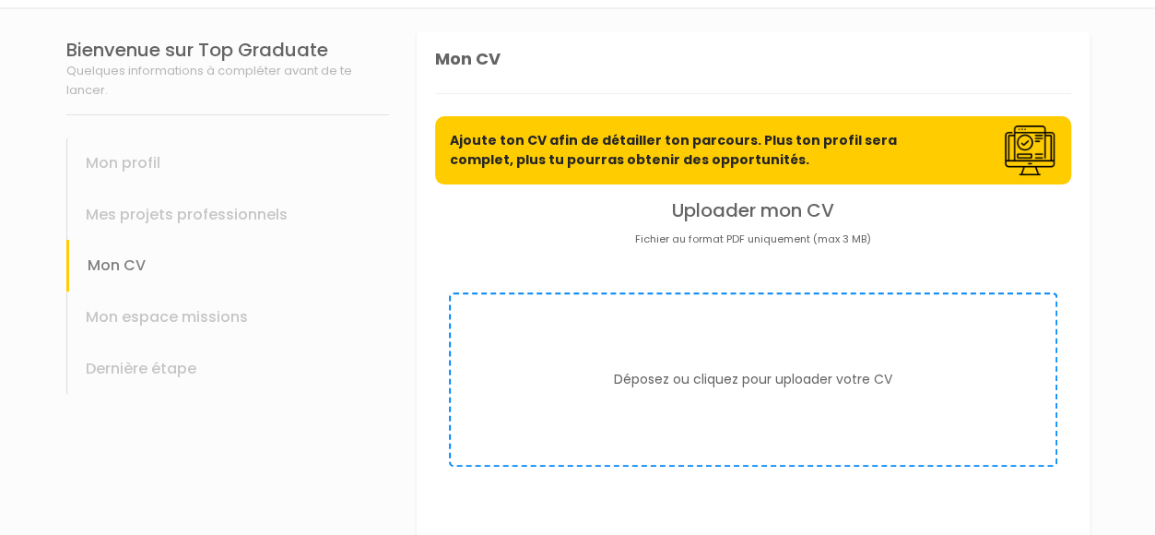
click at [665, 394] on form "Déposez ou cliquez pour uploader votre CV" at bounding box center [753, 379] width 608 height 174
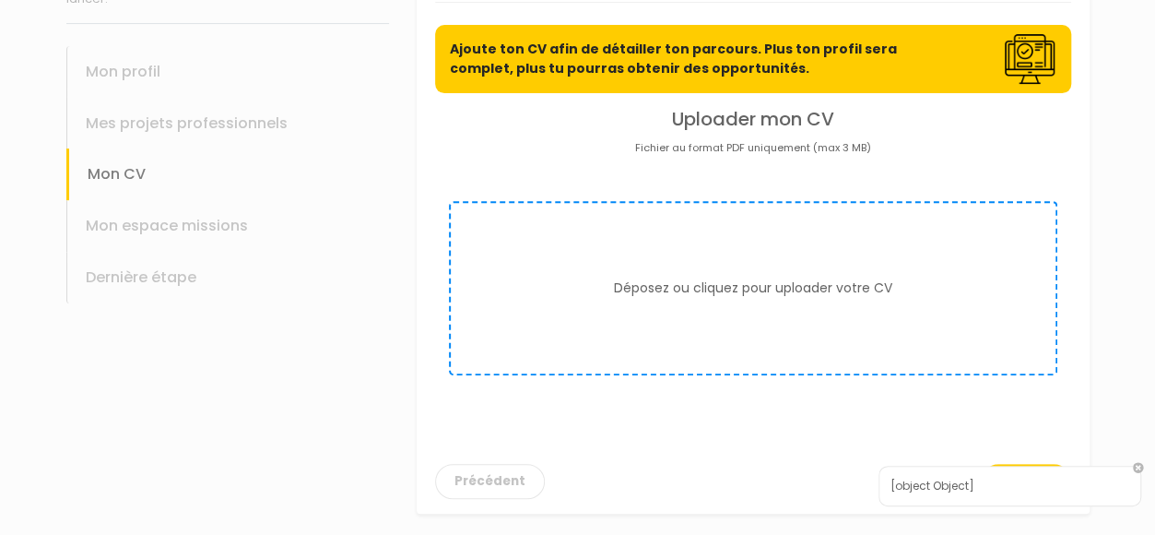
click at [1132, 463] on section "Bienvenue sur Top Graduate Quelques informations à compléter avant de te lancer…" at bounding box center [577, 226] width 1155 height 617
click at [794, 268] on form "Déposez ou cliquez pour uploader votre CV" at bounding box center [753, 288] width 608 height 174
click at [1133, 463] on link at bounding box center [1138, 468] width 11 height 11
click at [1044, 491] on button "Suivant" at bounding box center [1026, 481] width 90 height 35
click at [1140, 450] on link at bounding box center [1138, 451] width 11 height 11
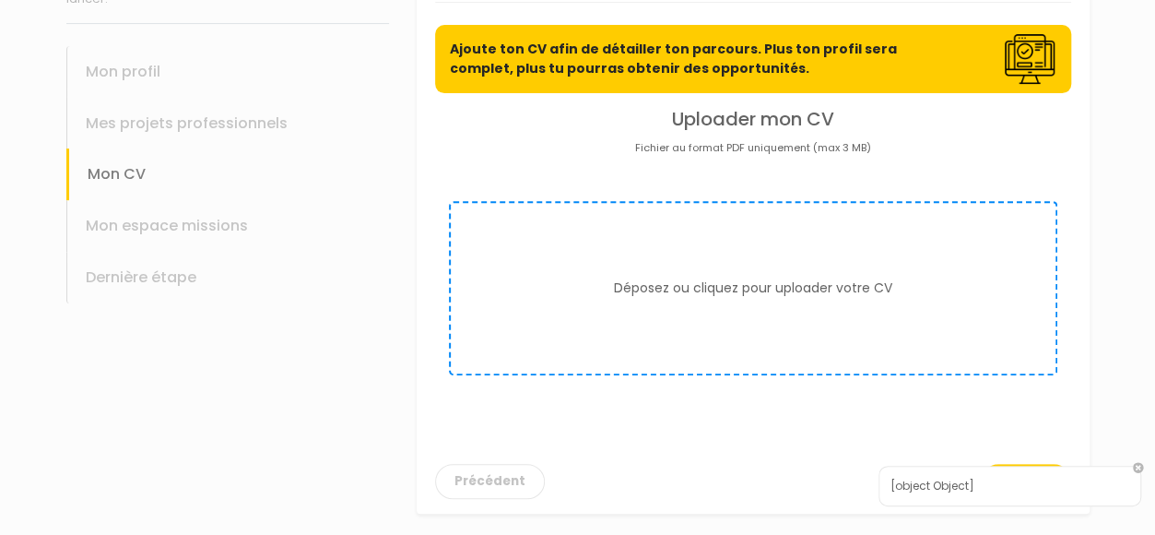
click at [1026, 465] on div "[object Object]" at bounding box center [1009, 485] width 263 height 41
click at [1017, 464] on button "Suivant" at bounding box center [1026, 481] width 90 height 35
click at [1017, 464] on div "Tu dois uploader ton CV pour pouvoir continuer" at bounding box center [1009, 477] width 263 height 57
click at [1017, 441] on div "Précédent Suivant" at bounding box center [753, 469] width 636 height 57
click at [1141, 456] on link at bounding box center [1138, 451] width 11 height 11
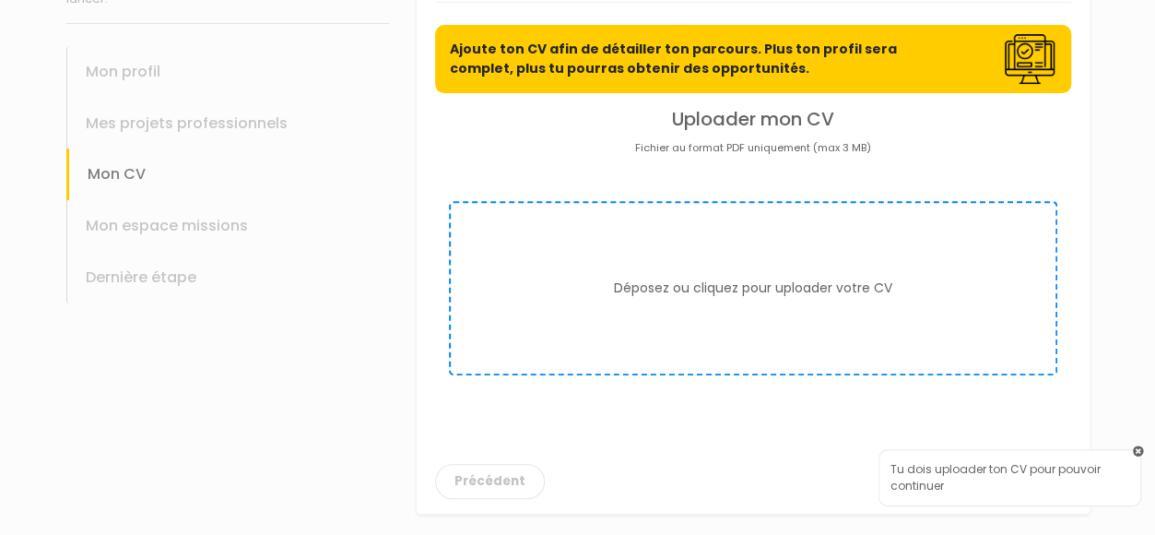
scroll to position [0, 0]
